Goal: Task Accomplishment & Management: Manage account settings

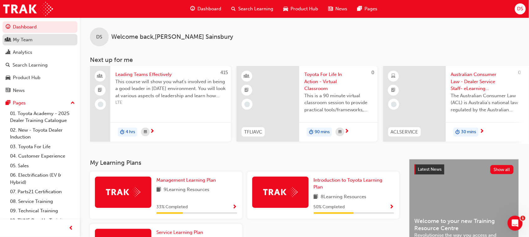
click at [29, 37] on div "My Team" at bounding box center [23, 39] width 20 height 7
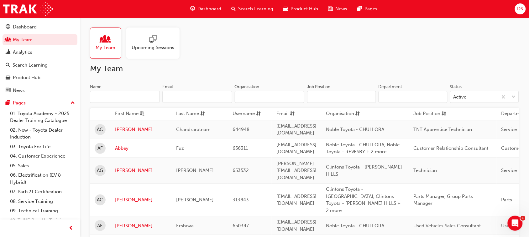
click at [152, 50] on div "Upcoming Sessions" at bounding box center [152, 43] width 53 height 31
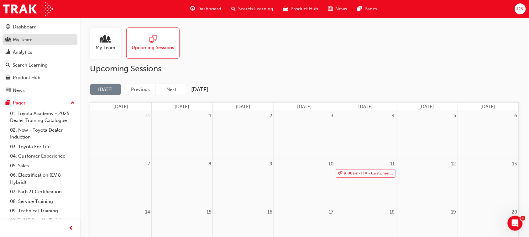
click at [27, 40] on div "My Team" at bounding box center [23, 39] width 20 height 7
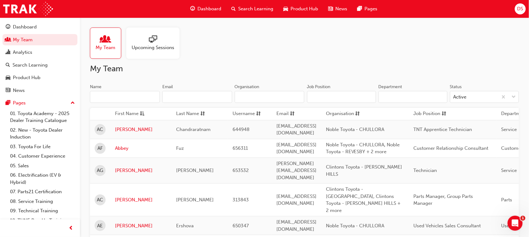
click at [129, 95] on input "Name" at bounding box center [125, 97] width 70 height 12
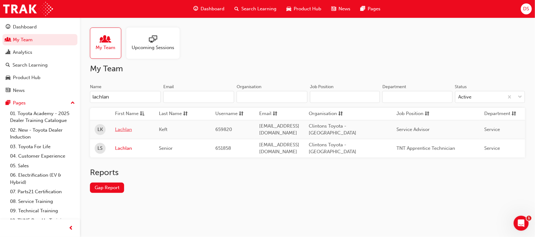
type input "lachlan"
click at [126, 128] on link "Lachlan" at bounding box center [132, 129] width 34 height 7
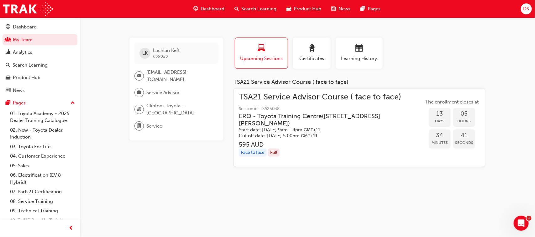
click at [345, 121] on h3 "ERO - Toyota Training Centre ( [STREET_ADDRESS][PERSON_NAME] )" at bounding box center [326, 120] width 175 height 15
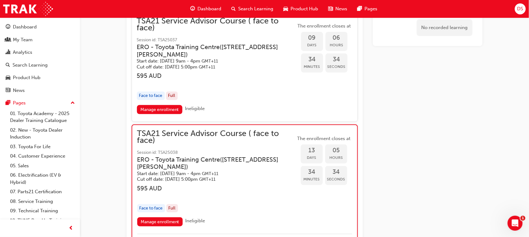
scroll to position [740, 0]
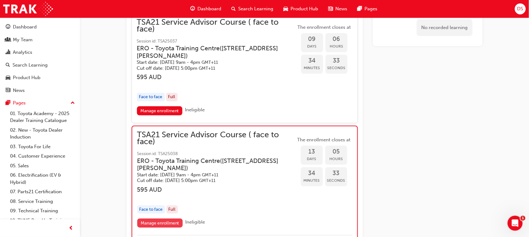
click at [158, 222] on link "Manage enrollment" at bounding box center [160, 223] width 46 height 9
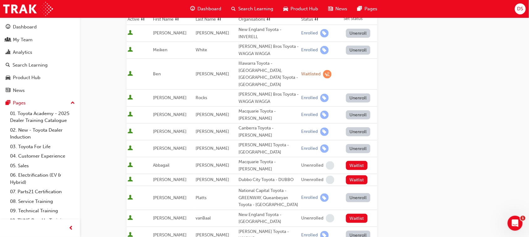
scroll to position [157, 0]
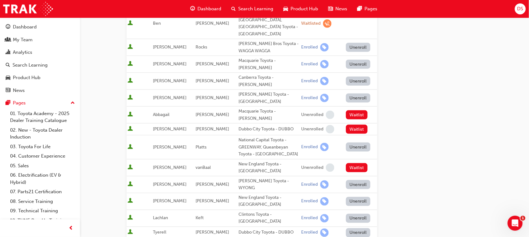
click at [354, 214] on button "Unenroll" at bounding box center [358, 218] width 24 height 9
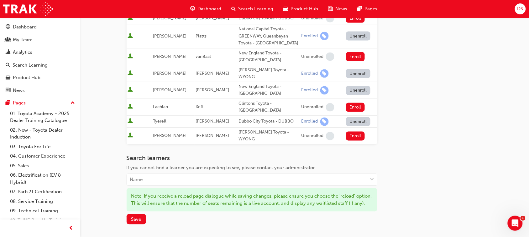
scroll to position [313, 0]
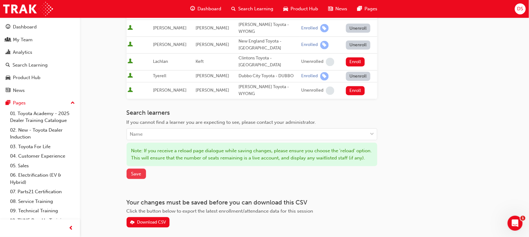
click at [138, 172] on span "Save" at bounding box center [136, 175] width 10 height 6
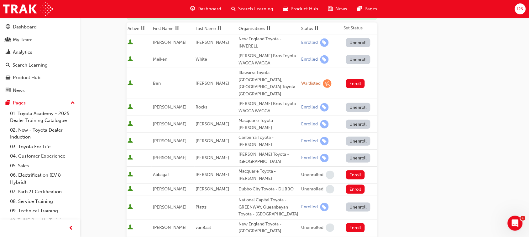
scroll to position [6, 0]
